Goal: Task Accomplishment & Management: Complete application form

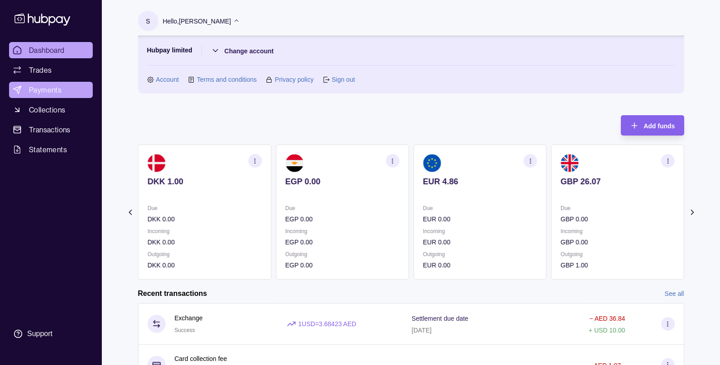
click at [41, 84] on link "Payments" at bounding box center [51, 90] width 84 height 16
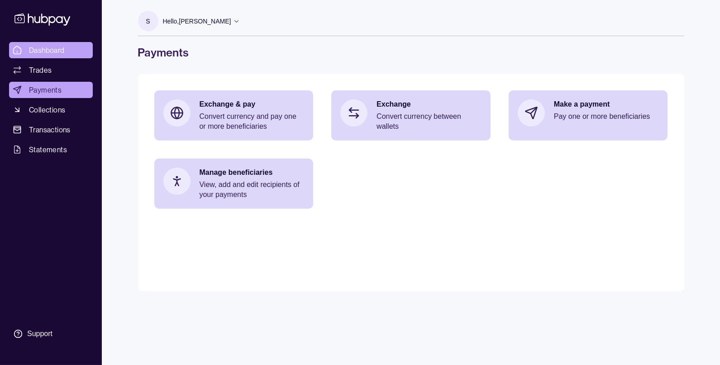
click at [55, 46] on span "Dashboard" at bounding box center [47, 50] width 36 height 11
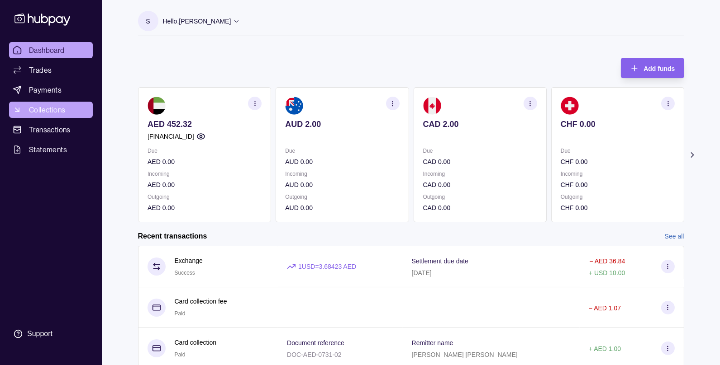
click at [54, 114] on span "Collections" at bounding box center [47, 109] width 36 height 11
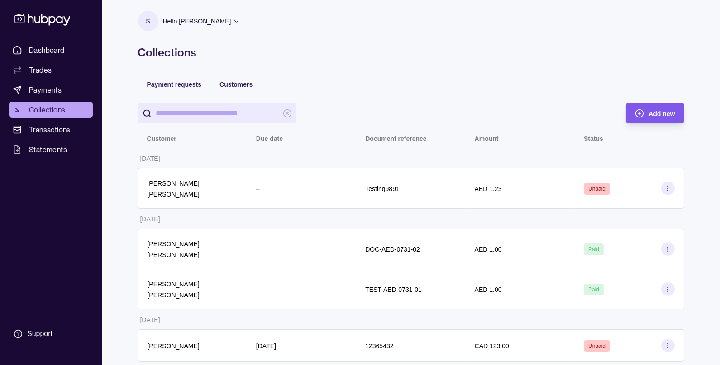
click at [653, 114] on span "Add new" at bounding box center [661, 113] width 26 height 7
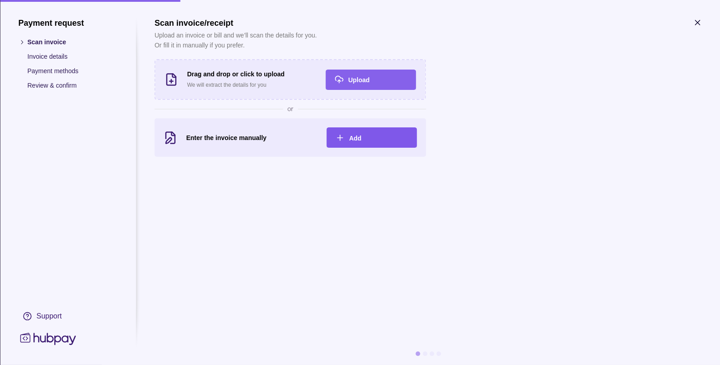
click at [352, 133] on div "Add" at bounding box center [378, 138] width 59 height 11
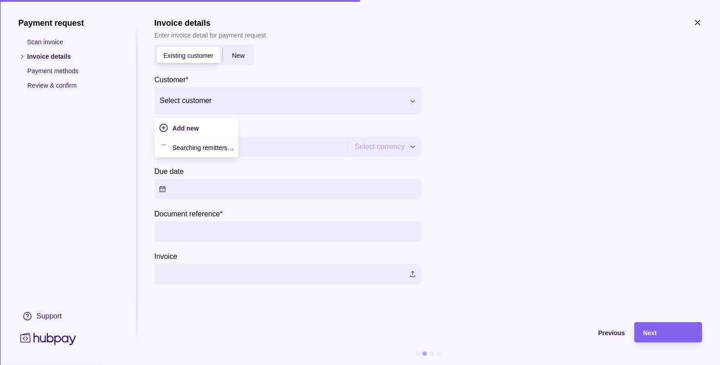
click at [192, 99] on div at bounding box center [282, 101] width 244 height 13
type input "****"
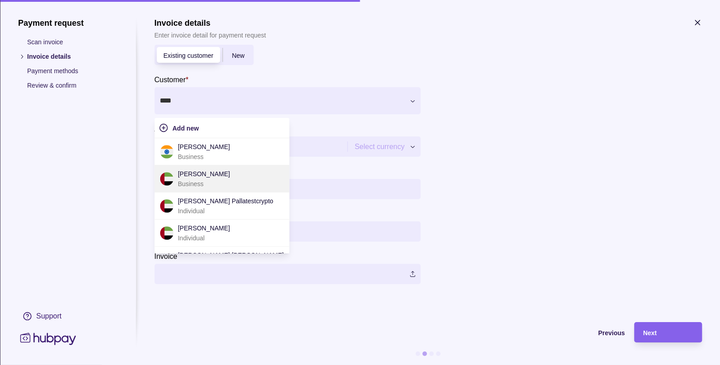
click at [202, 180] on p "Business" at bounding box center [204, 184] width 52 height 10
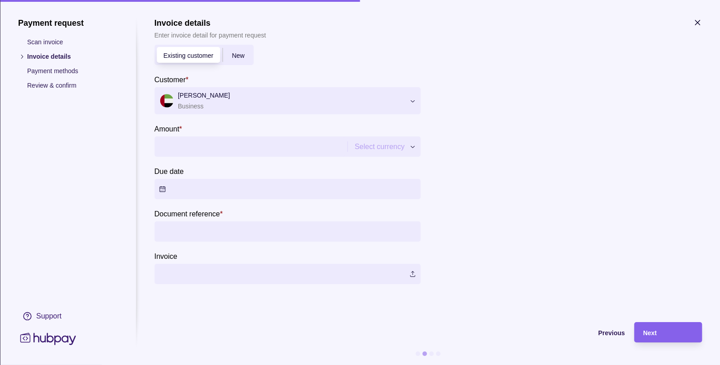
click at [185, 147] on input "Amount *" at bounding box center [250, 147] width 182 height 20
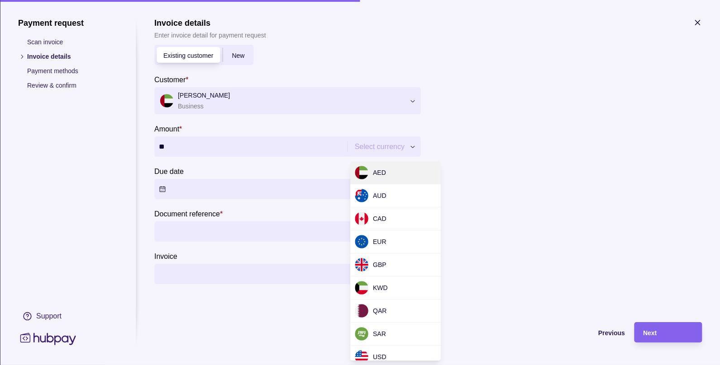
type input "*****"
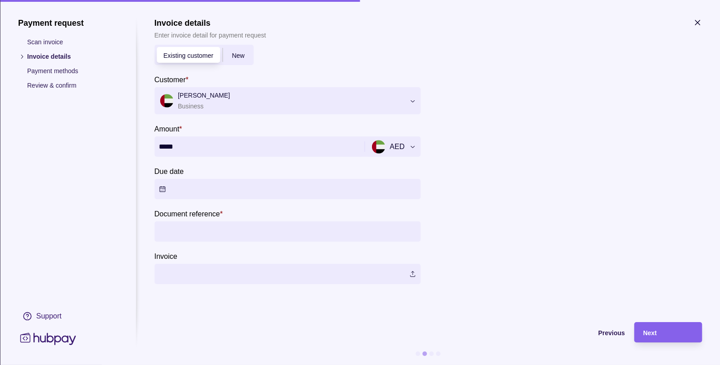
click at [187, 232] on input "Document reference *" at bounding box center [287, 232] width 257 height 20
type input "**********"
click at [175, 273] on label at bounding box center [287, 274] width 266 height 20
click at [650, 339] on div "Next" at bounding box center [660, 332] width 63 height 20
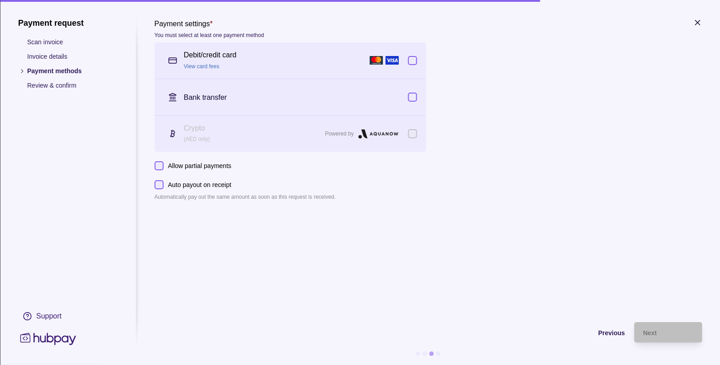
click at [415, 59] on button "button" at bounding box center [412, 60] width 9 height 9
click at [412, 99] on button "button" at bounding box center [412, 97] width 9 height 9
click at [697, 22] on icon "button" at bounding box center [697, 22] width 5 height 5
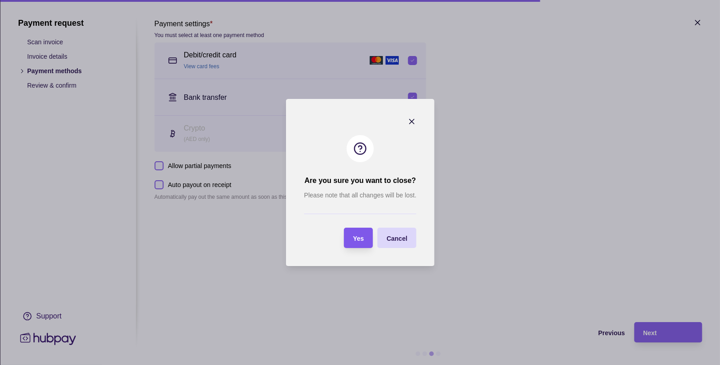
click at [360, 237] on span "Yes" at bounding box center [358, 238] width 11 height 7
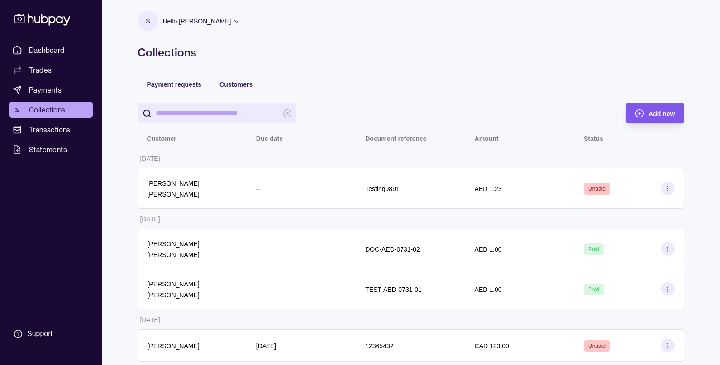
click at [653, 112] on span "Add new" at bounding box center [661, 113] width 26 height 7
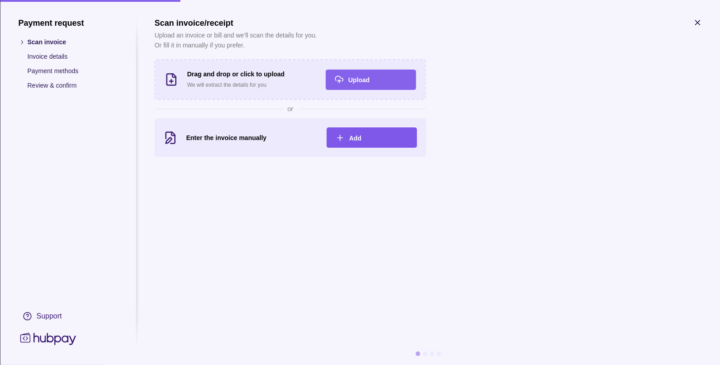
click at [359, 136] on span "Add" at bounding box center [355, 138] width 12 height 7
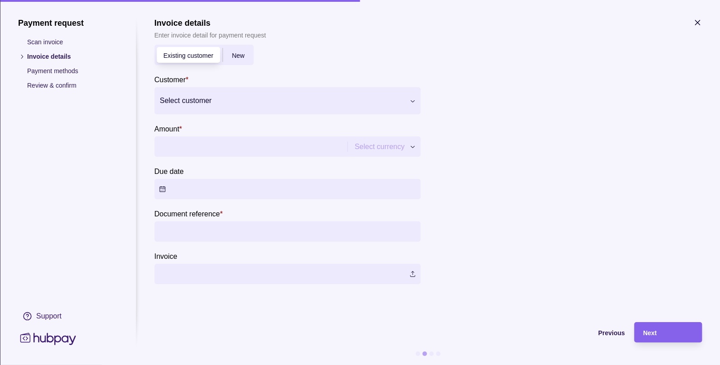
click at [228, 95] on div at bounding box center [282, 101] width 244 height 13
click at [370, 53] on section "Existing customer New Customer * Select customer Amount * Select currency *** *…" at bounding box center [287, 165] width 266 height 240
